Goal: Information Seeking & Learning: Find specific fact

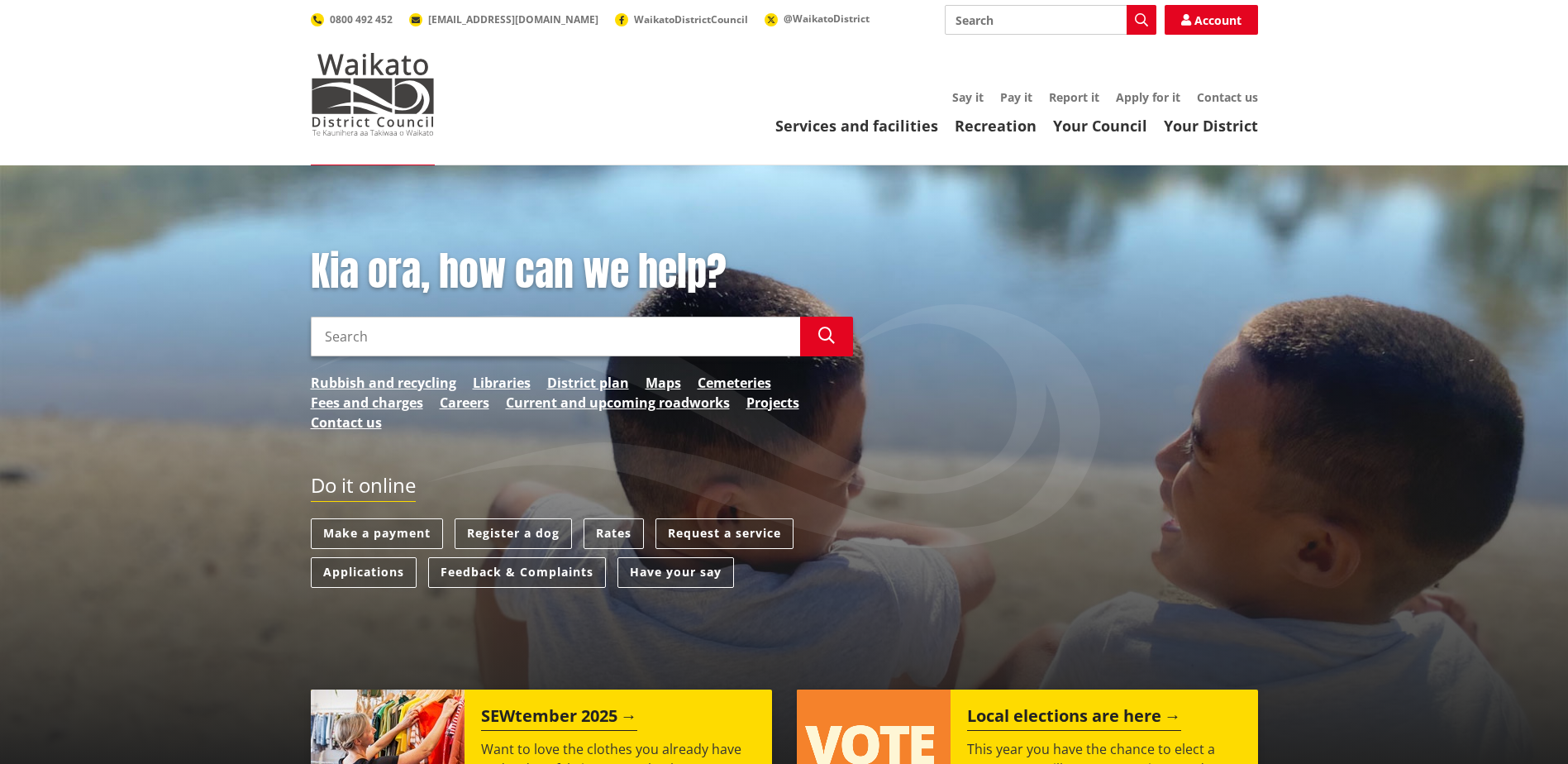
click at [531, 336] on input "Search" at bounding box center [555, 336] width 489 height 40
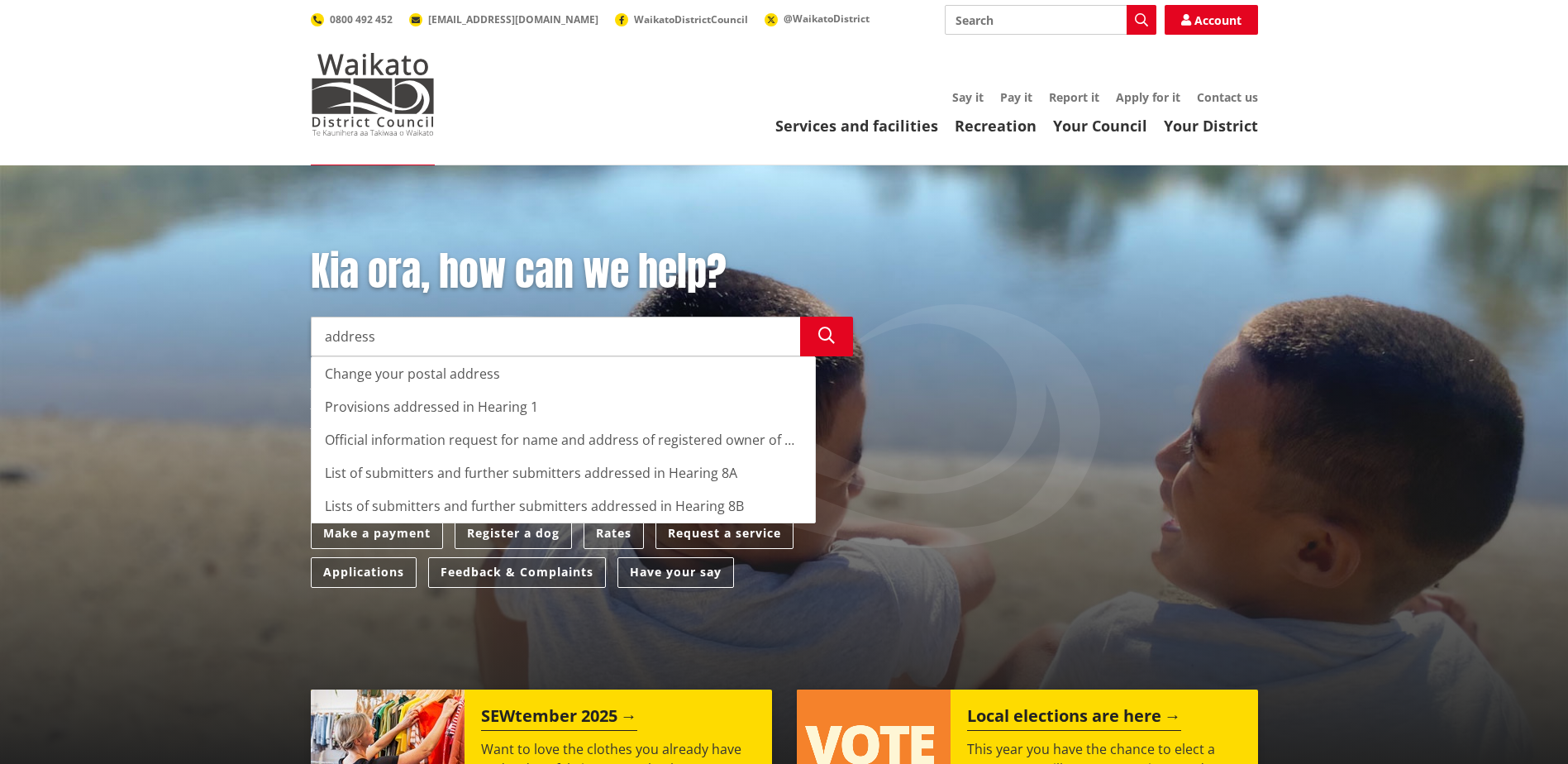
type input "address"
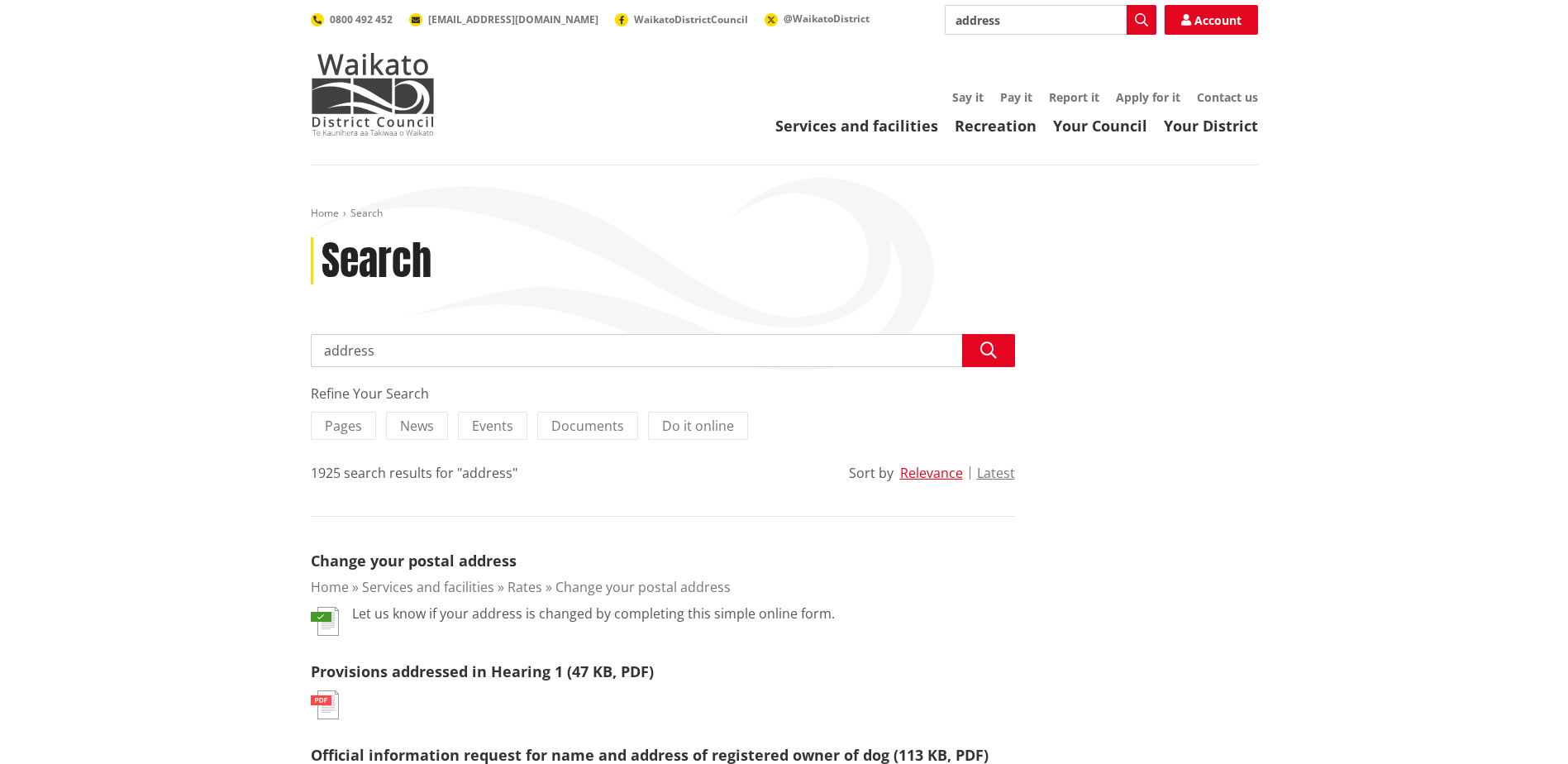
click at [360, 94] on img at bounding box center [372, 94] width 124 height 83
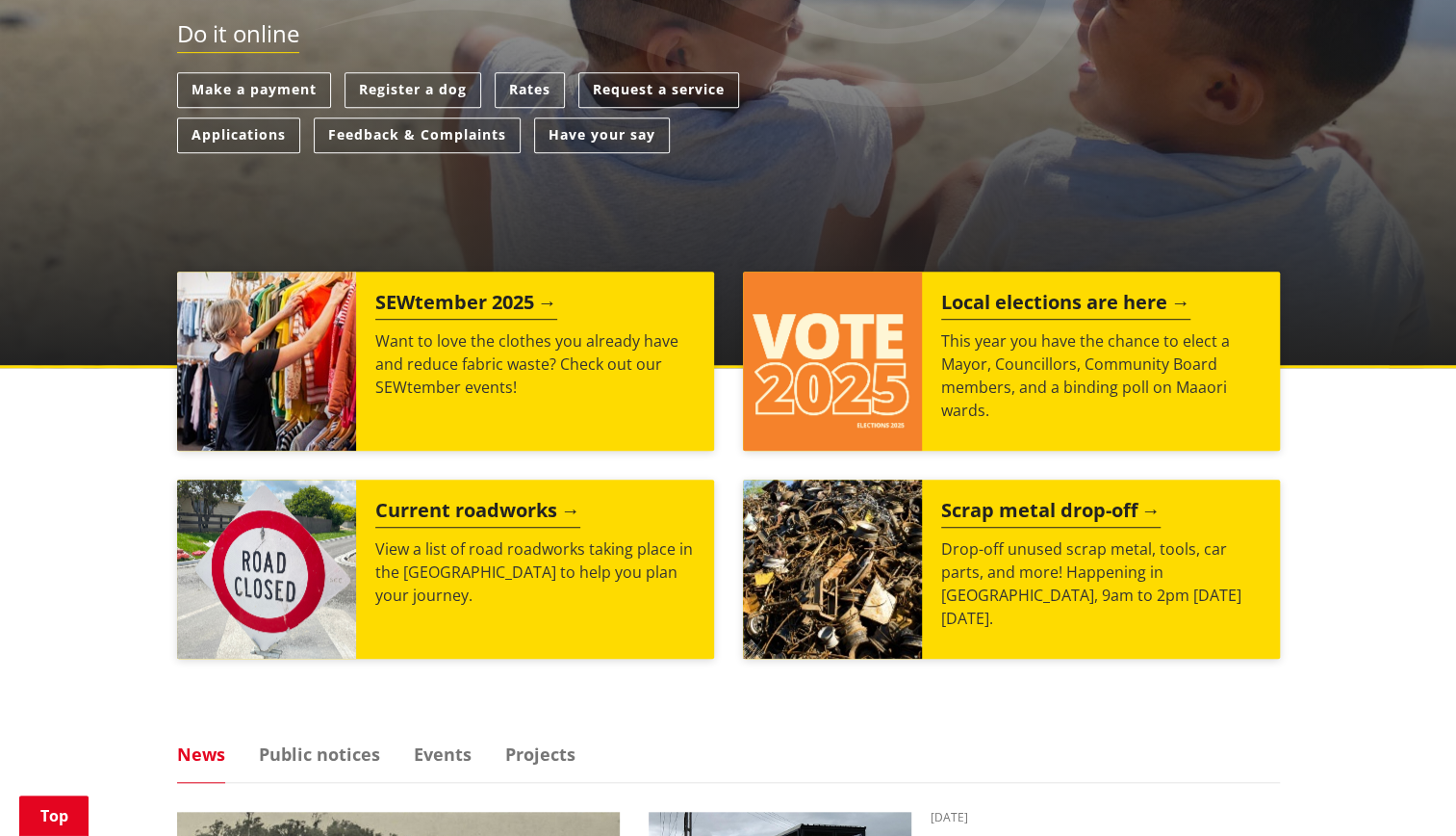
scroll to position [438, 0]
